Goal: Task Accomplishment & Management: Use online tool/utility

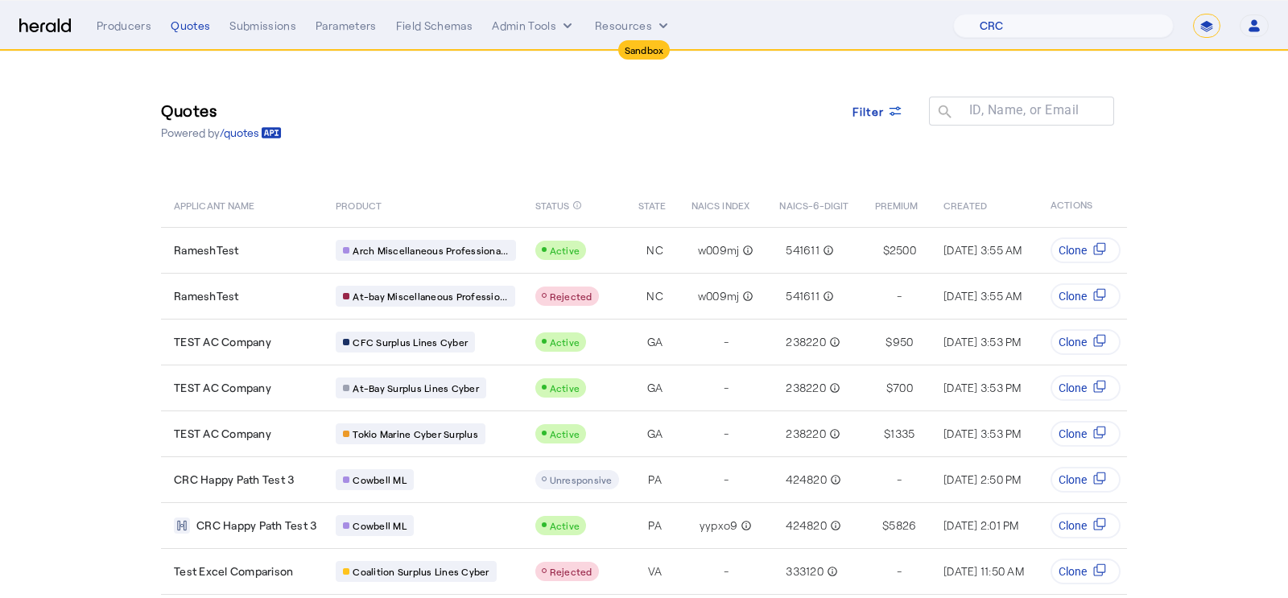
select select "pfm_h3db_crc"
select select "*******"
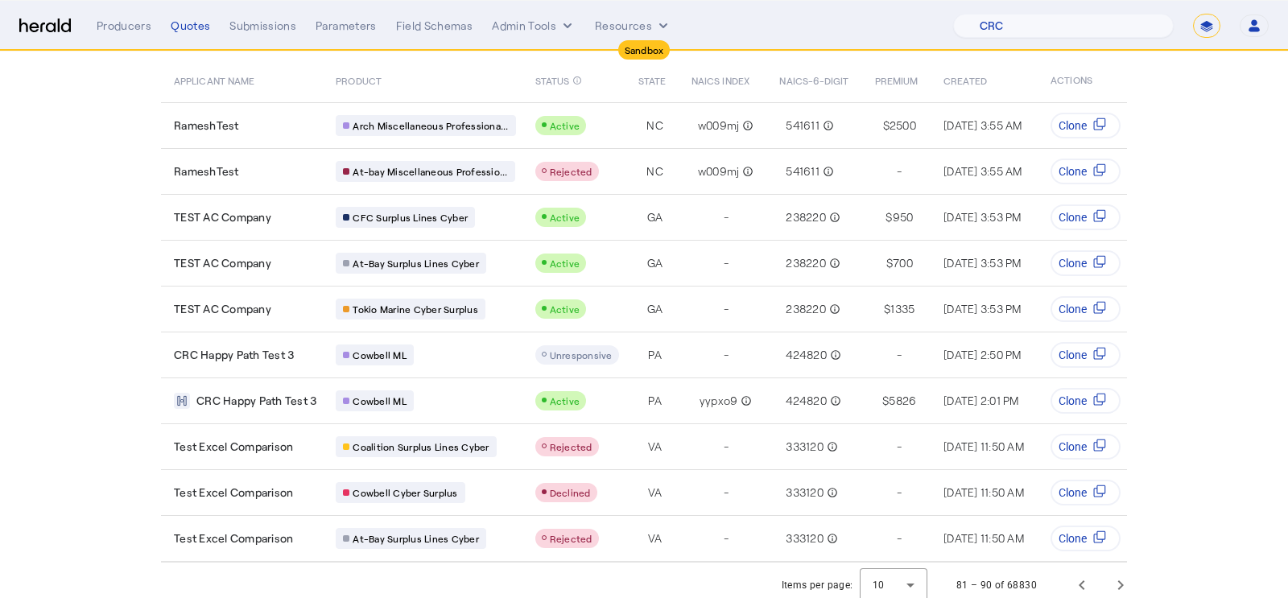
scroll to position [0, 294]
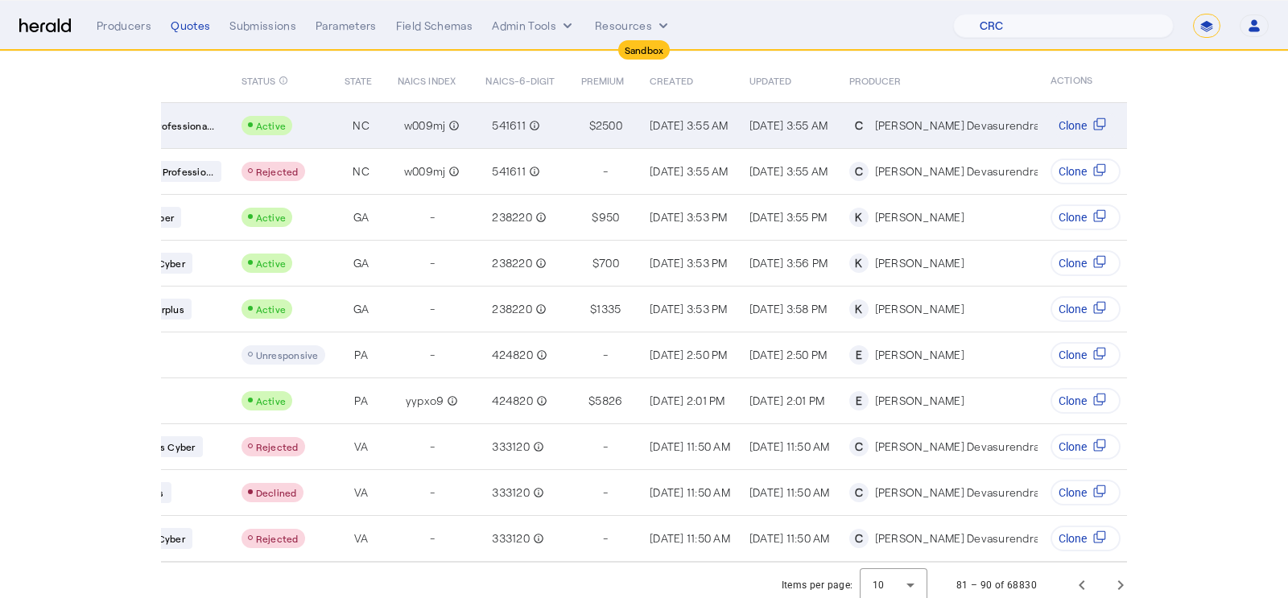
click at [274, 131] on div "Table view of all quotes submitted by your platform" at bounding box center [267, 125] width 52 height 19
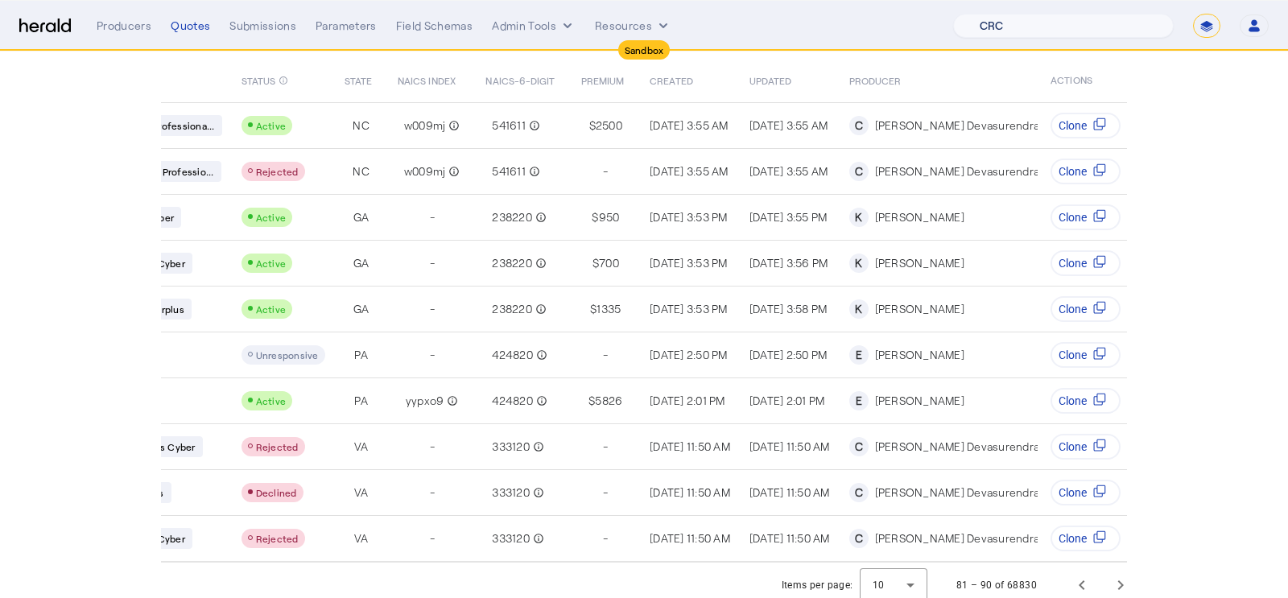
click at [1076, 30] on select "1Fort Acrisure Acturis Affinity Advisors Affinity Risk Agentero AmWins Anzen Ao…" at bounding box center [1063, 26] width 221 height 24
select select "pfm_r9a7_zywave"
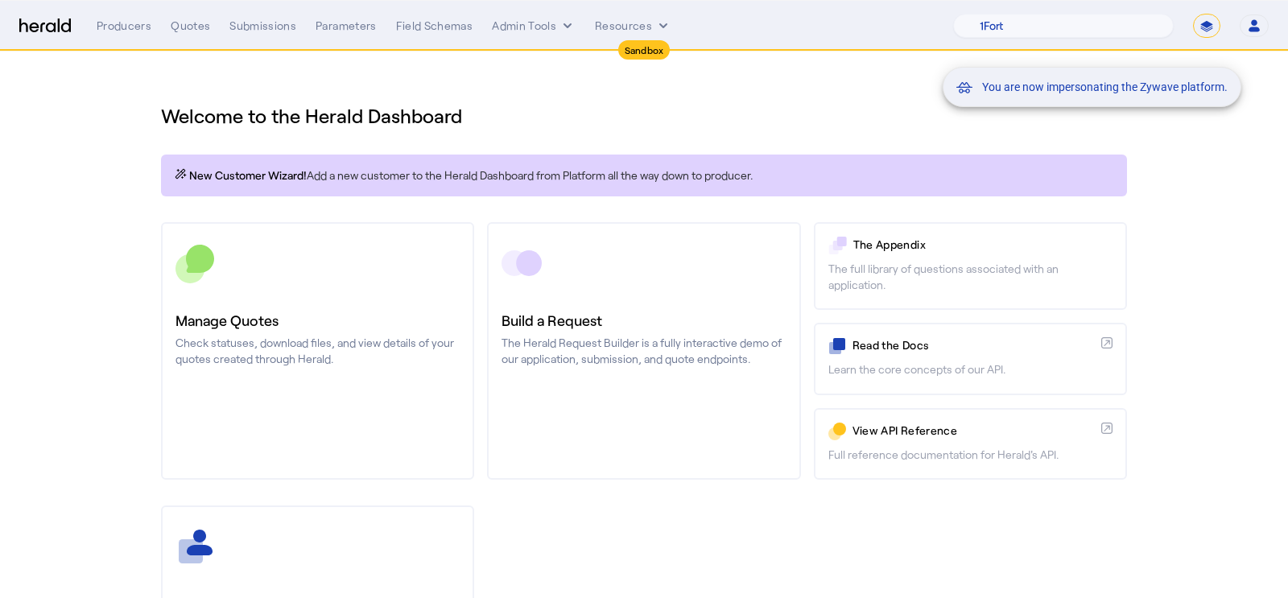
click at [191, 23] on div "You are now impersonating the Zywave platform." at bounding box center [644, 299] width 1288 height 598
click at [179, 25] on div "Quotes" at bounding box center [190, 26] width 39 height 16
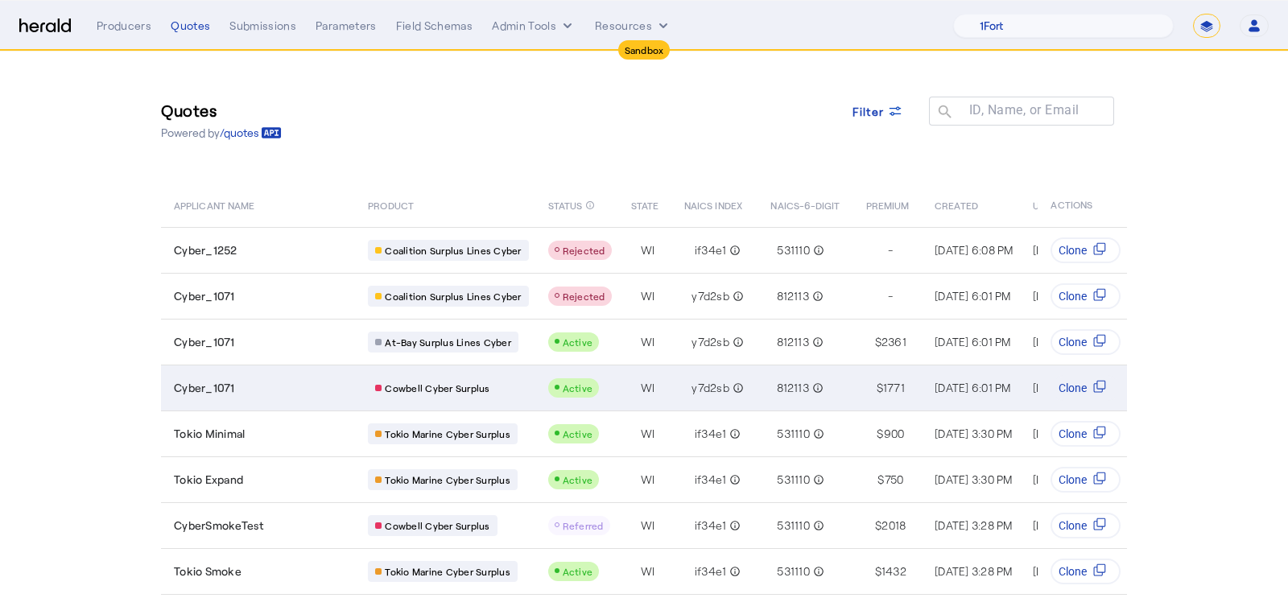
click at [528, 380] on td "Cowbell Cyber Surplus" at bounding box center [444, 388] width 179 height 46
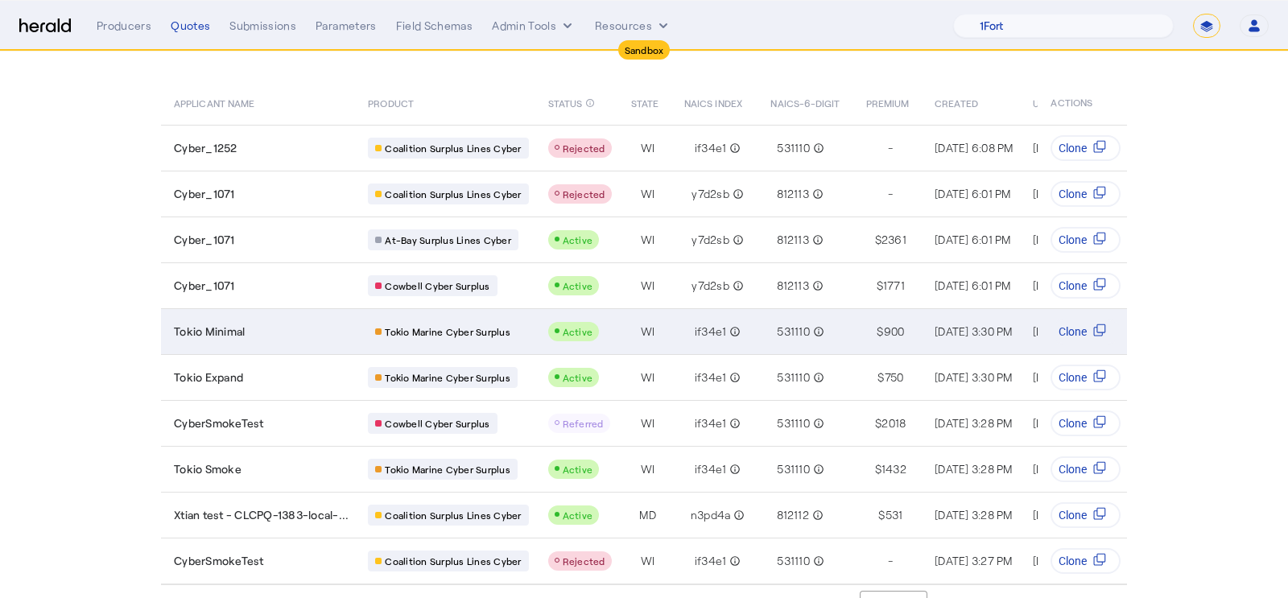
scroll to position [125, 0]
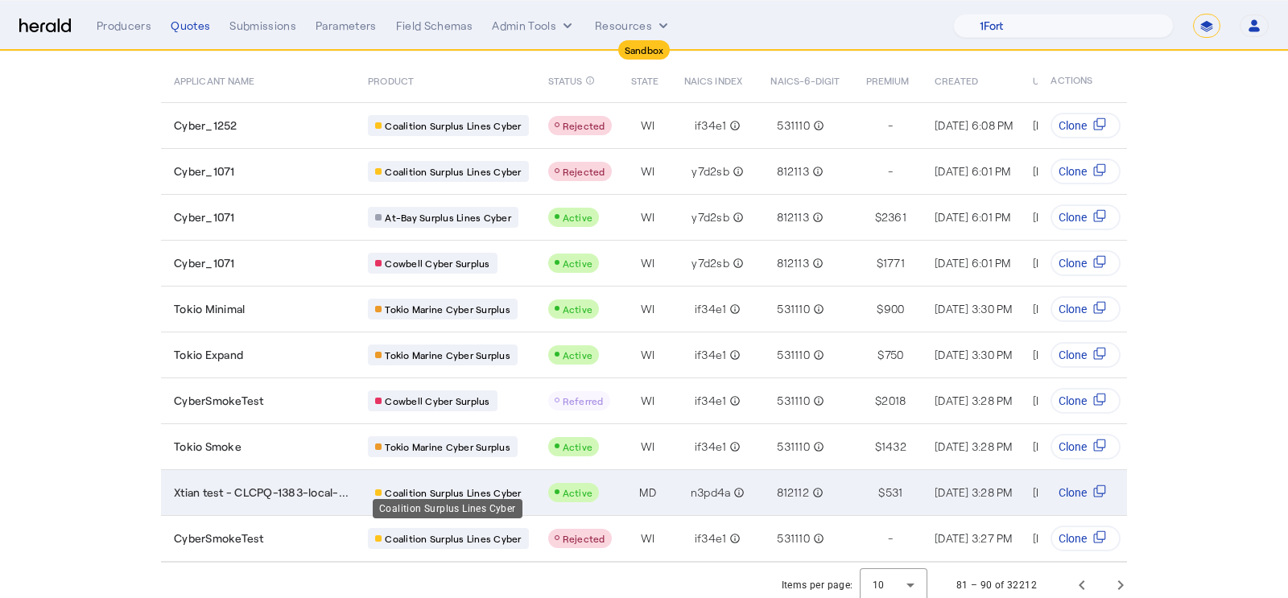
click at [513, 486] on span "Coalition Surplus Lines Cyber" at bounding box center [453, 492] width 136 height 13
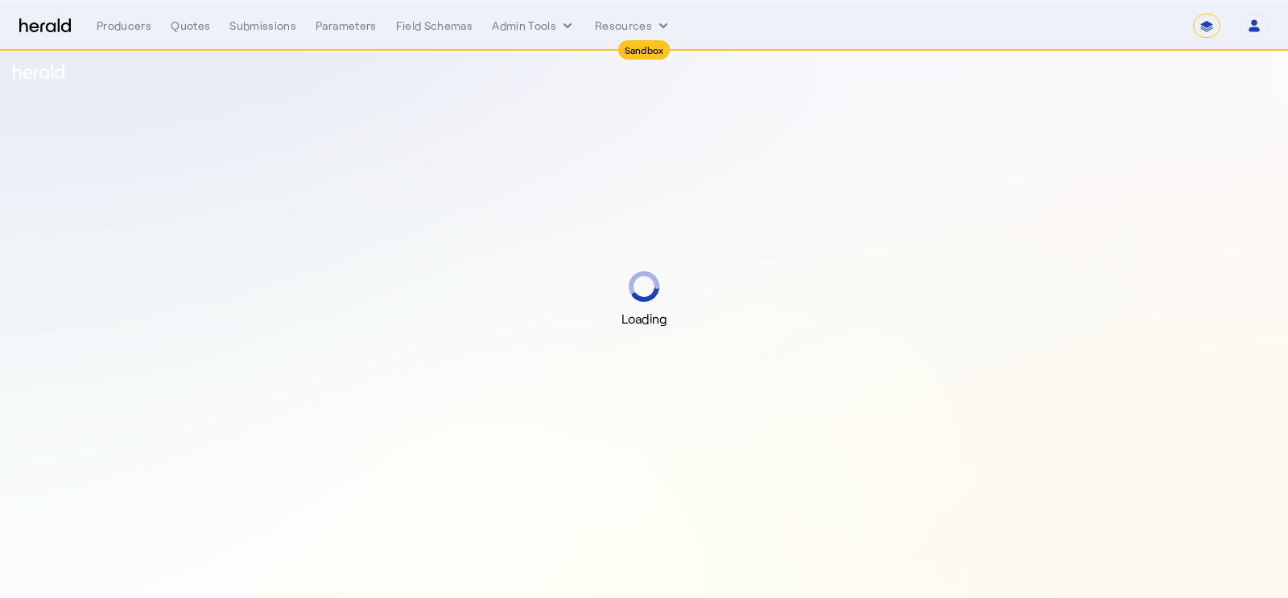
select select "*******"
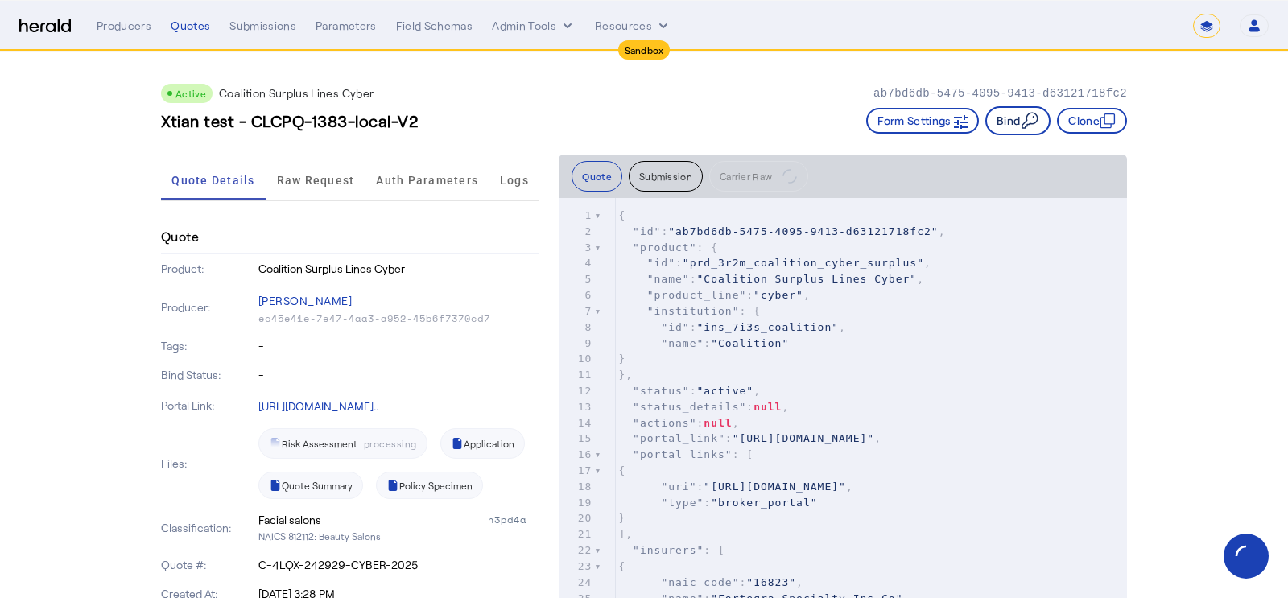
click at [1008, 119] on button "Bind" at bounding box center [1017, 120] width 65 height 29
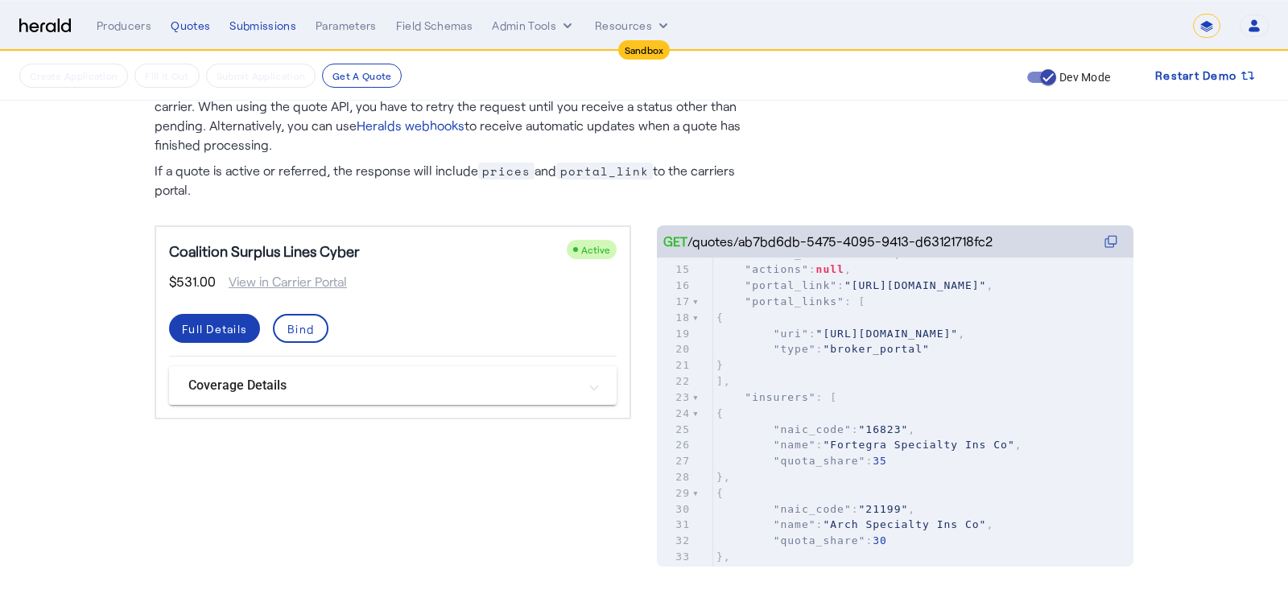
scroll to position [193, 0]
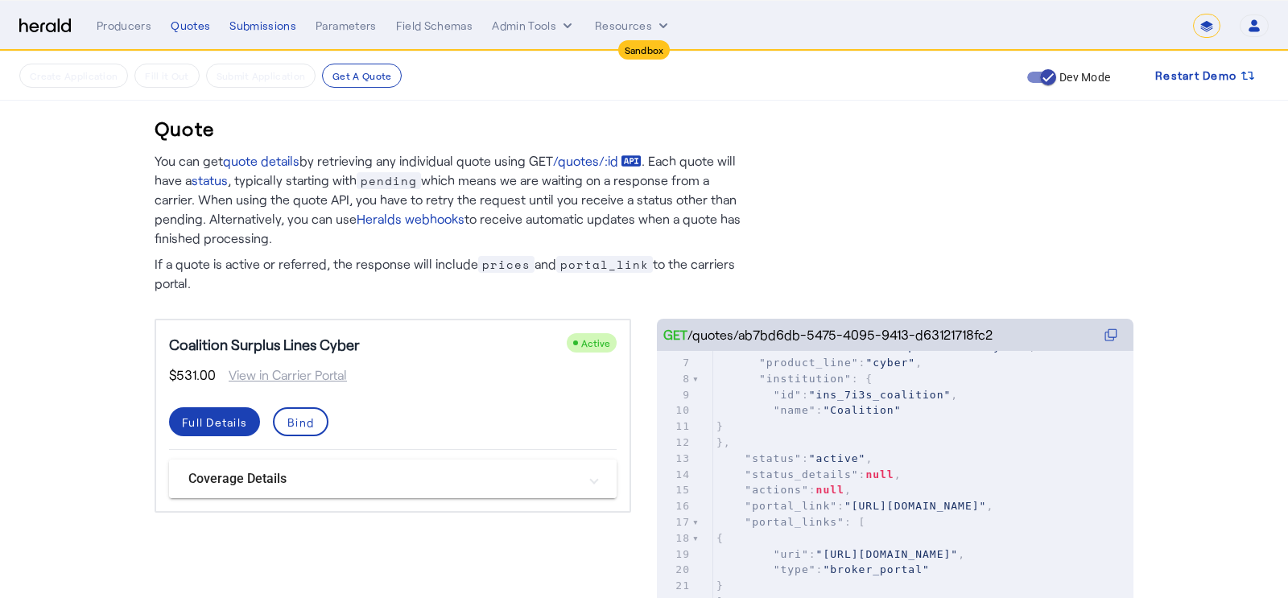
click at [513, 481] on mat-panel-title "Coverage Details" at bounding box center [383, 478] width 390 height 19
